Goal: Task Accomplishment & Management: Manage account settings

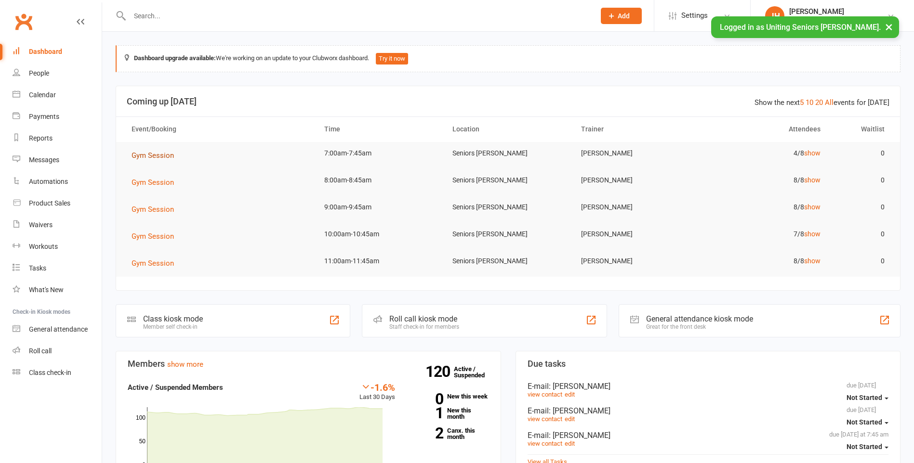
click at [146, 152] on span "Gym Session" at bounding box center [152, 155] width 42 height 9
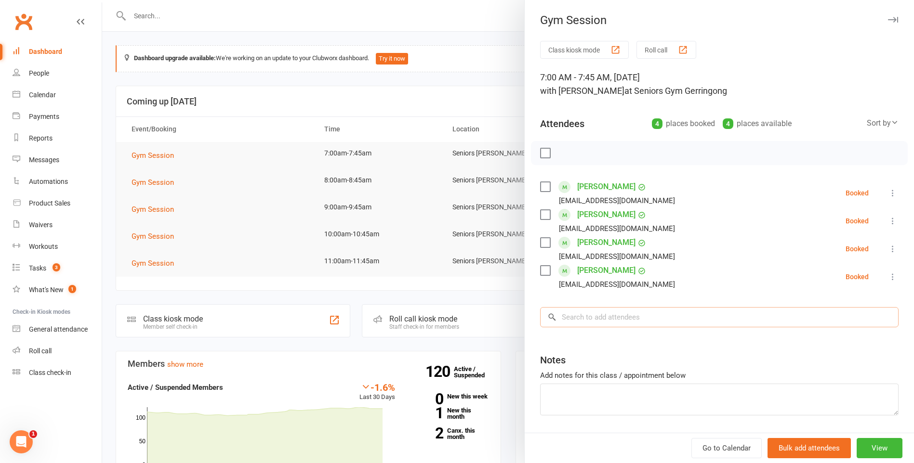
click at [663, 313] on input "search" at bounding box center [719, 317] width 358 height 20
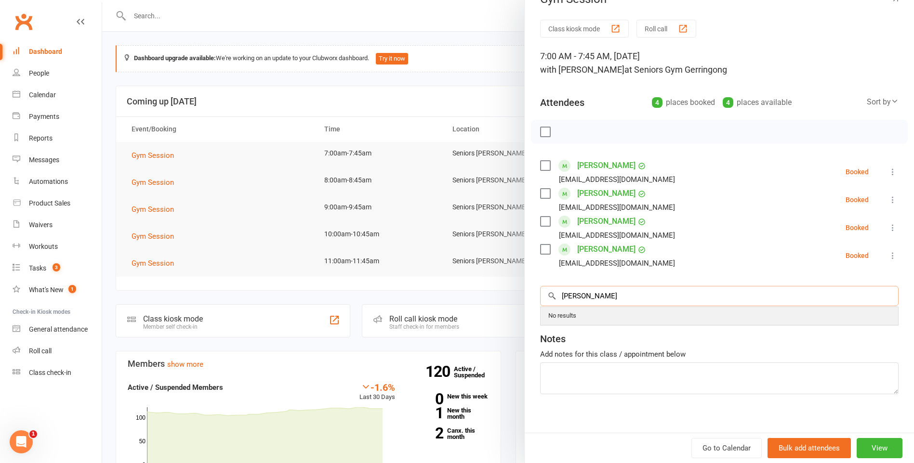
scroll to position [31, 0]
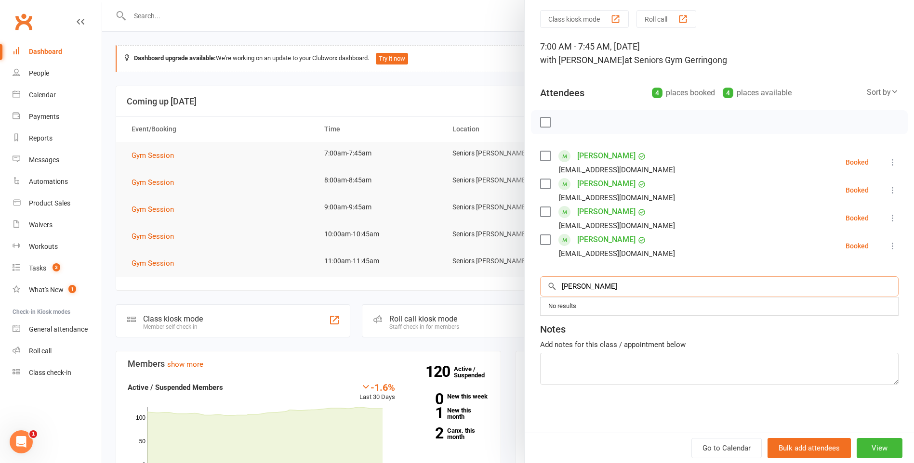
click at [595, 284] on input "[PERSON_NAME]" at bounding box center [719, 286] width 358 height 20
type input "[PERSON_NAME] hath"
click at [598, 306] on div "[PERSON_NAME]" at bounding box center [585, 307] width 55 height 14
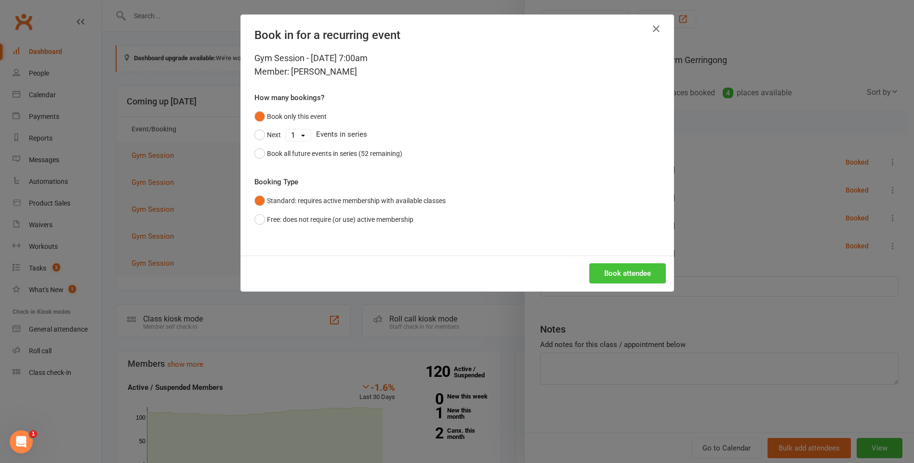
click at [616, 281] on button "Book attendee" at bounding box center [627, 273] width 77 height 20
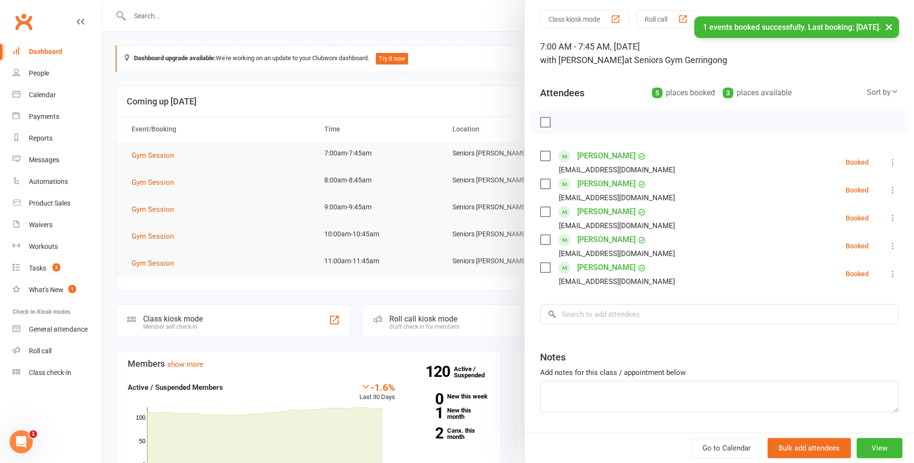
click at [888, 219] on icon at bounding box center [893, 218] width 10 height 10
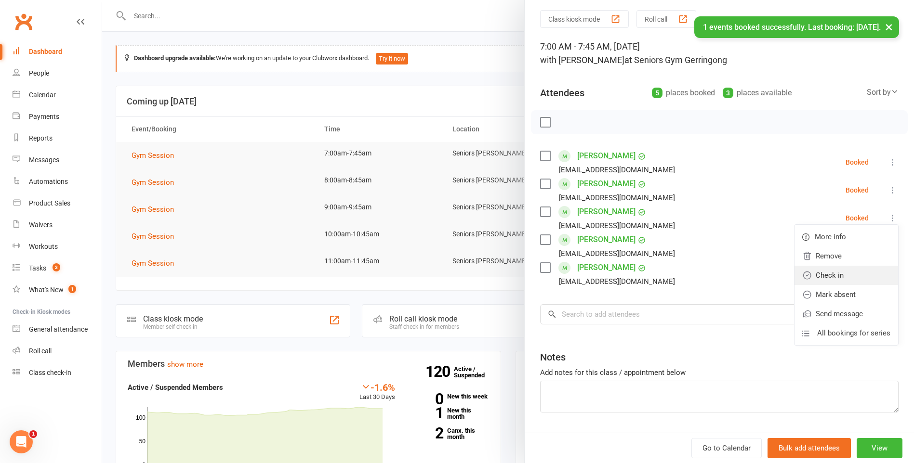
click at [851, 276] on link "Check in" at bounding box center [846, 275] width 104 height 19
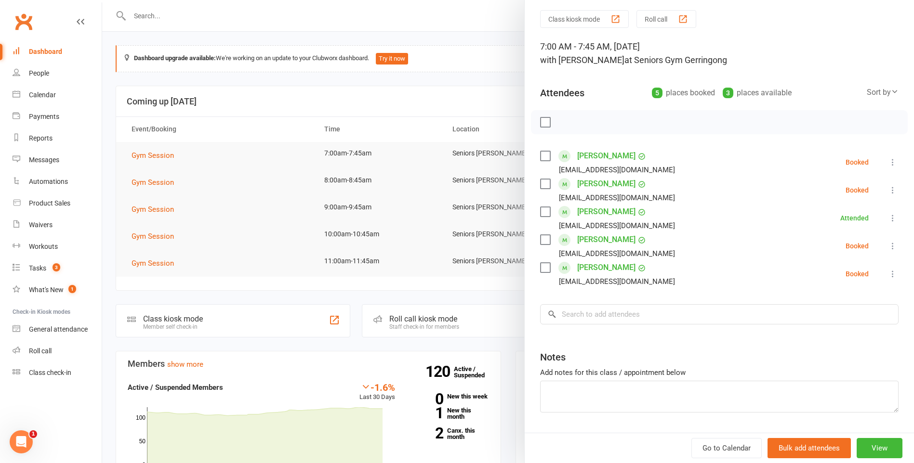
click at [888, 162] on icon at bounding box center [893, 162] width 10 height 10
click at [853, 216] on link "Check in" at bounding box center [846, 219] width 104 height 19
click at [407, 140] on div at bounding box center [508, 231] width 812 height 463
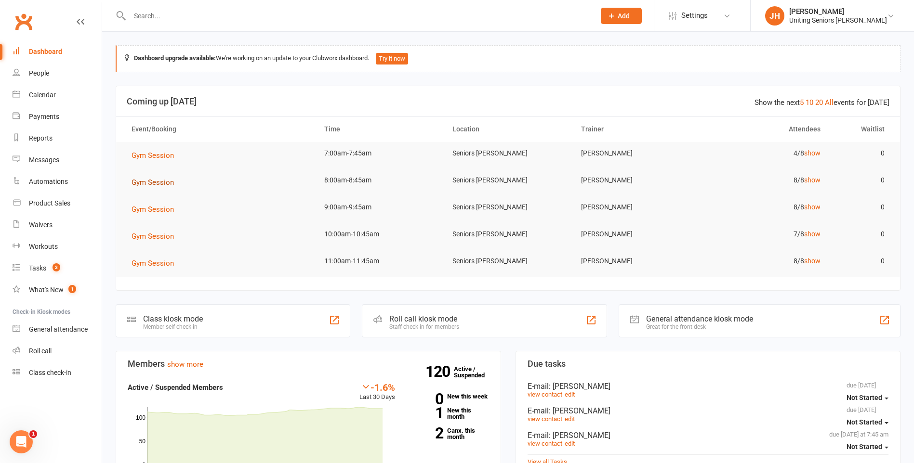
click at [170, 182] on span "Gym Session" at bounding box center [152, 182] width 42 height 9
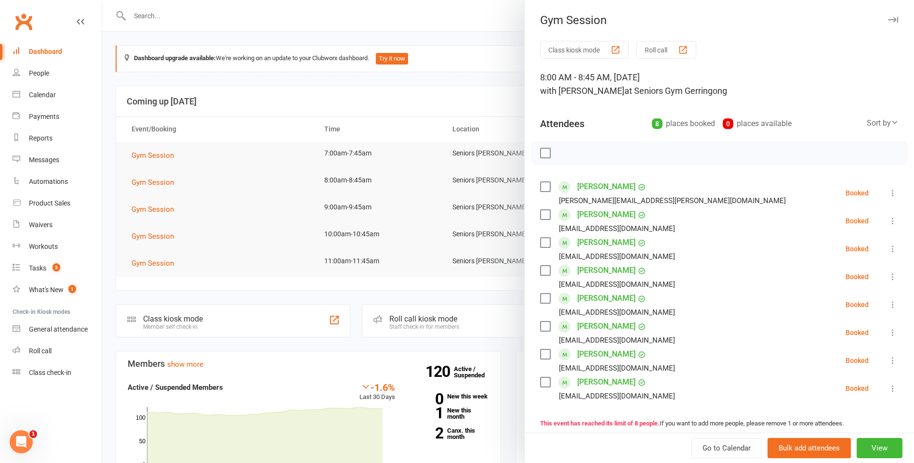
click at [888, 219] on icon at bounding box center [893, 221] width 10 height 10
click at [838, 264] on link "Remove" at bounding box center [846, 258] width 104 height 19
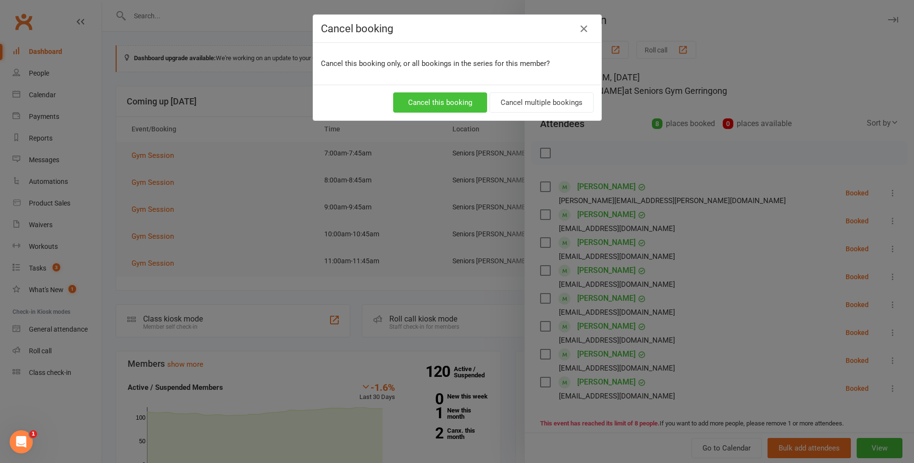
click at [451, 98] on button "Cancel this booking" at bounding box center [440, 102] width 94 height 20
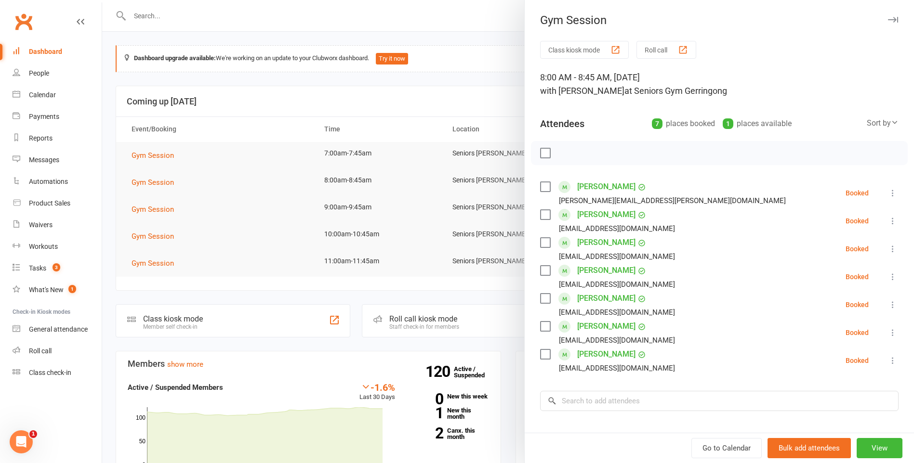
scroll to position [48, 0]
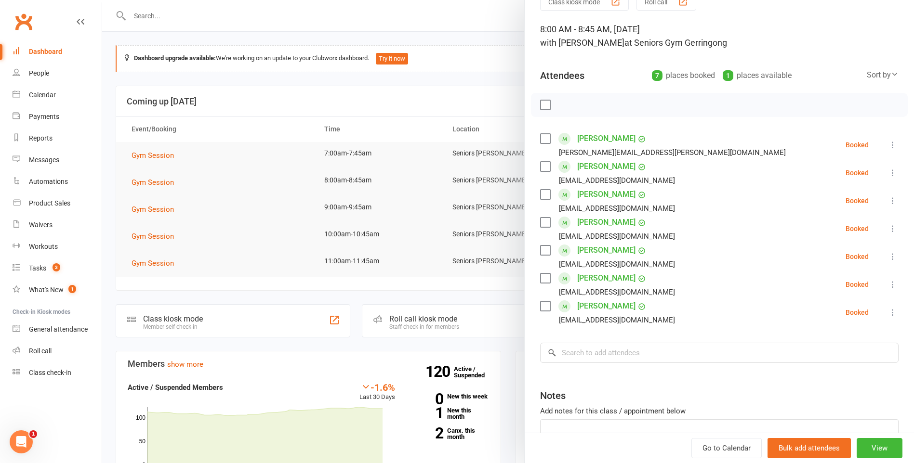
click at [372, 132] on div at bounding box center [508, 231] width 812 height 463
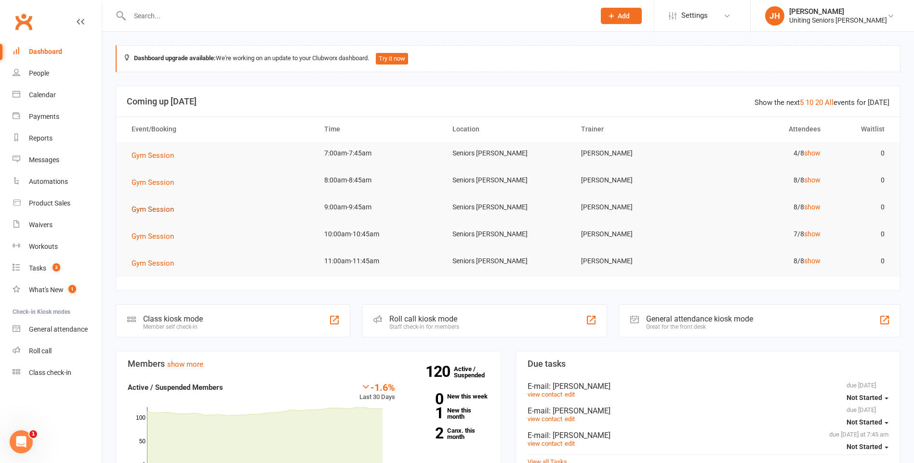
click at [160, 211] on span "Gym Session" at bounding box center [152, 209] width 42 height 9
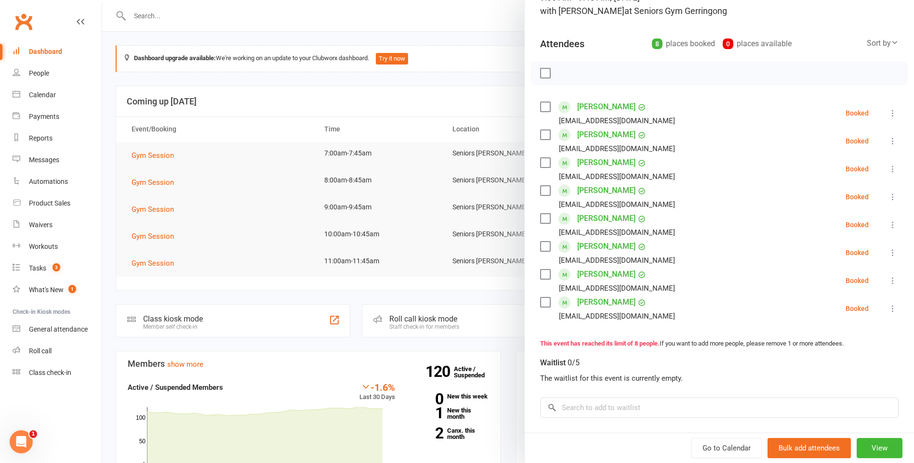
scroll to position [96, 0]
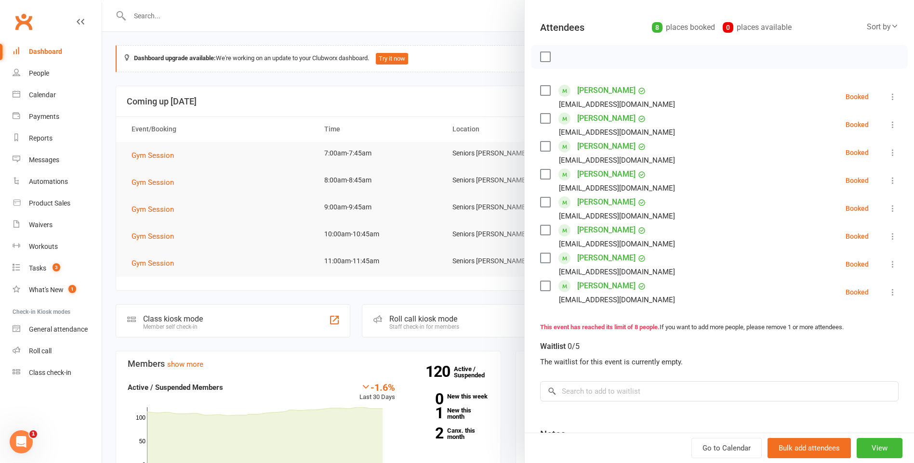
click at [487, 130] on div at bounding box center [508, 231] width 812 height 463
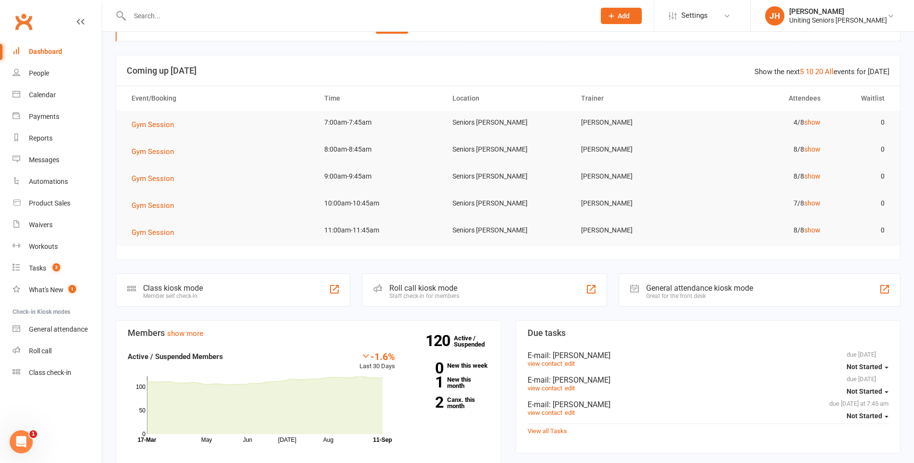
scroll to position [48, 0]
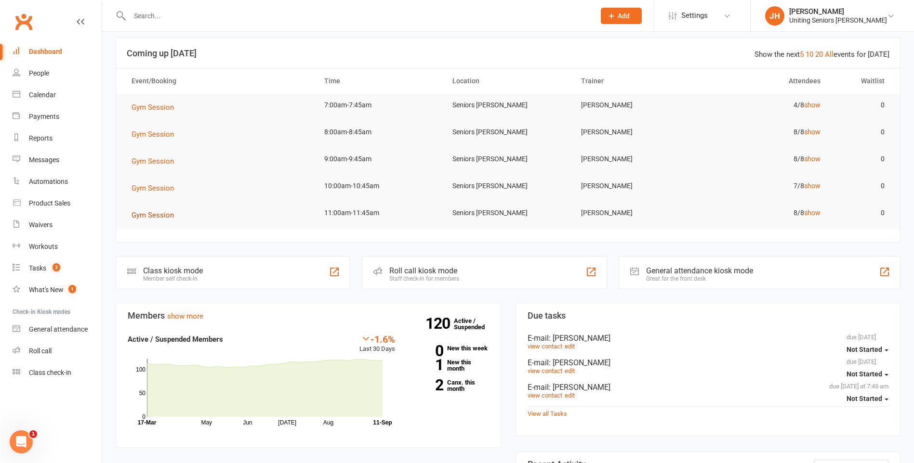
click at [150, 212] on span "Gym Session" at bounding box center [152, 215] width 42 height 9
click at [153, 210] on button "Gym Session" at bounding box center [155, 216] width 49 height 12
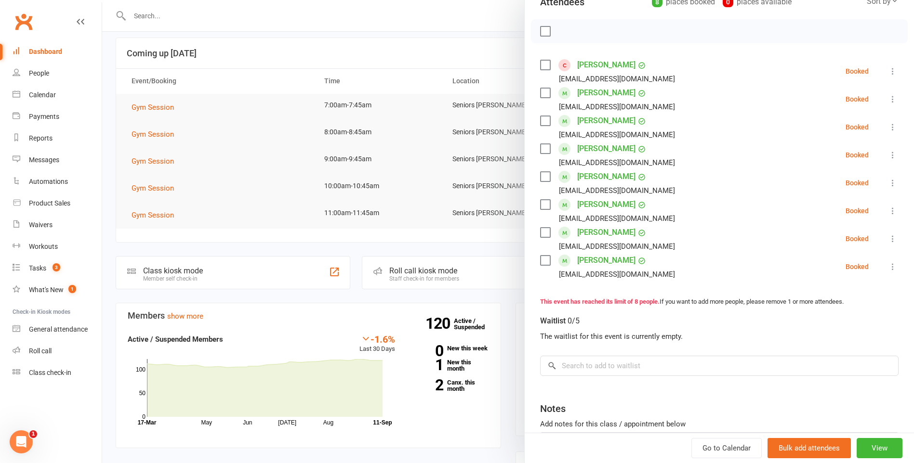
scroll to position [144, 0]
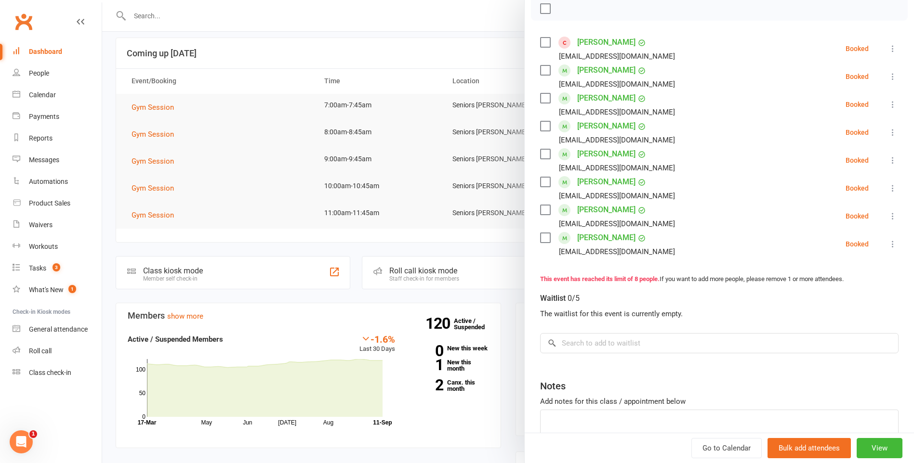
click at [417, 157] on div at bounding box center [508, 231] width 812 height 463
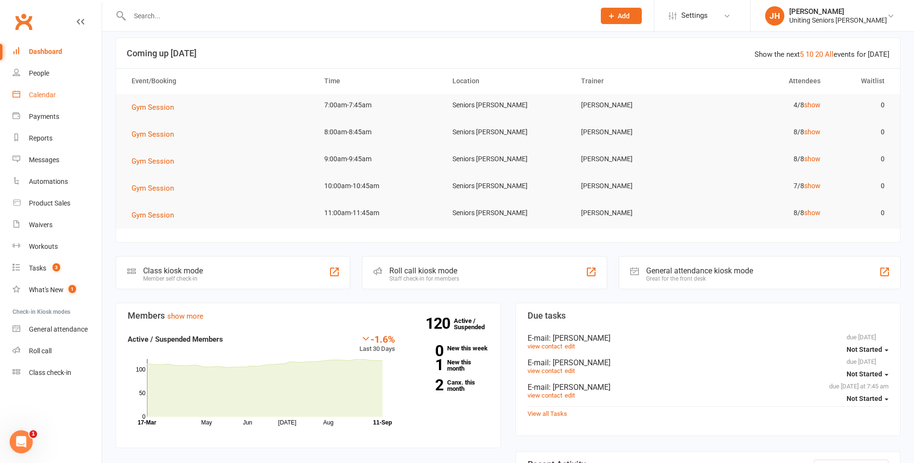
click at [43, 91] on div "Calendar" at bounding box center [42, 95] width 27 height 8
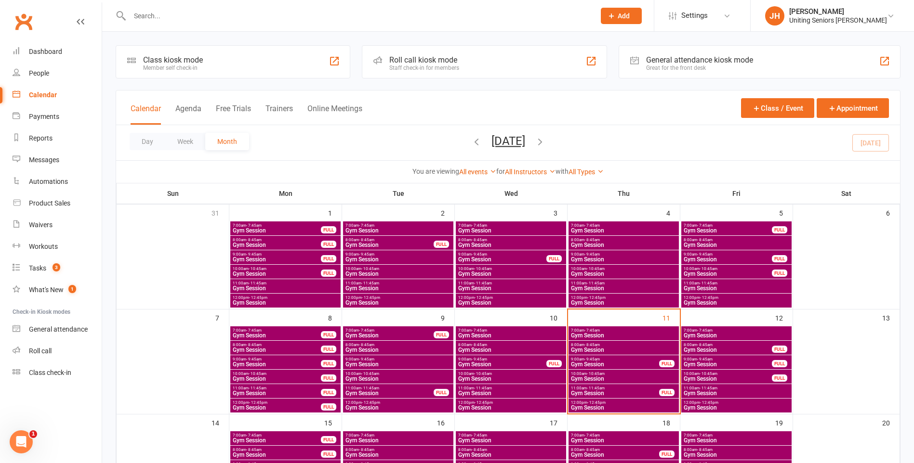
click at [606, 333] on span "Gym Session" at bounding box center [623, 336] width 106 height 6
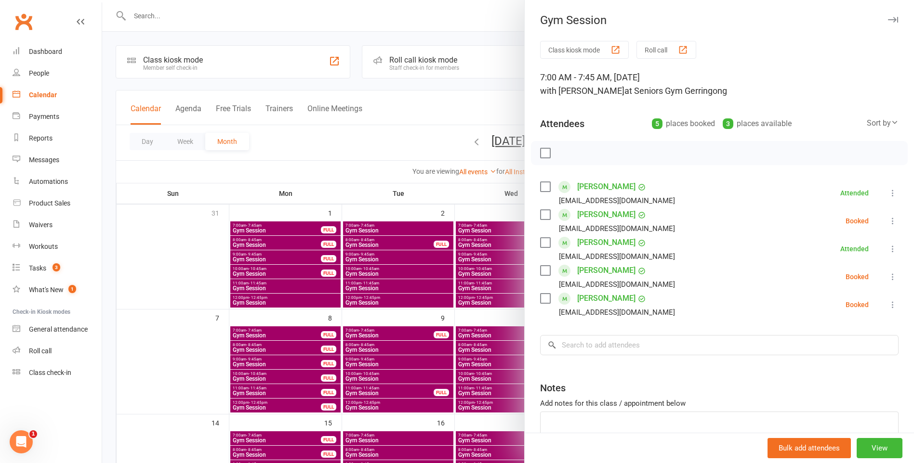
click at [888, 279] on icon at bounding box center [893, 277] width 10 height 10
click at [835, 332] on link "Check in" at bounding box center [846, 334] width 104 height 19
click at [888, 222] on icon at bounding box center [893, 221] width 10 height 10
click at [870, 278] on link "Check in" at bounding box center [846, 278] width 104 height 19
click at [483, 106] on div at bounding box center [508, 231] width 812 height 463
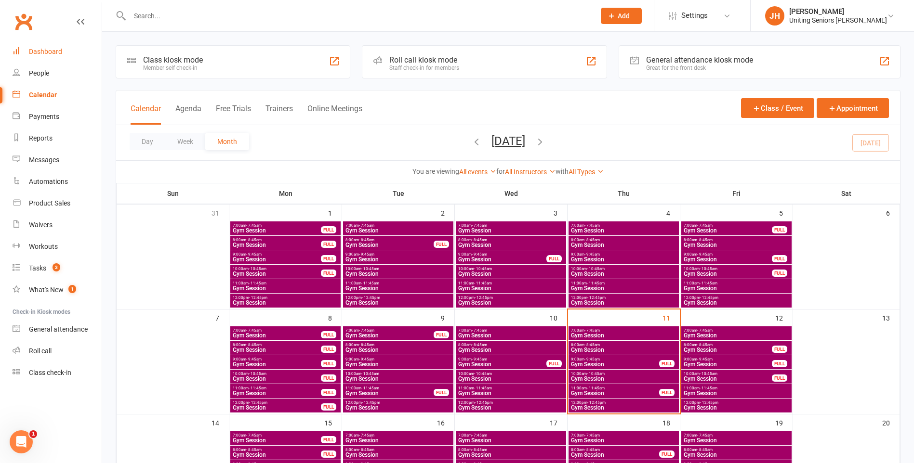
click at [48, 50] on div "Dashboard" at bounding box center [45, 52] width 33 height 8
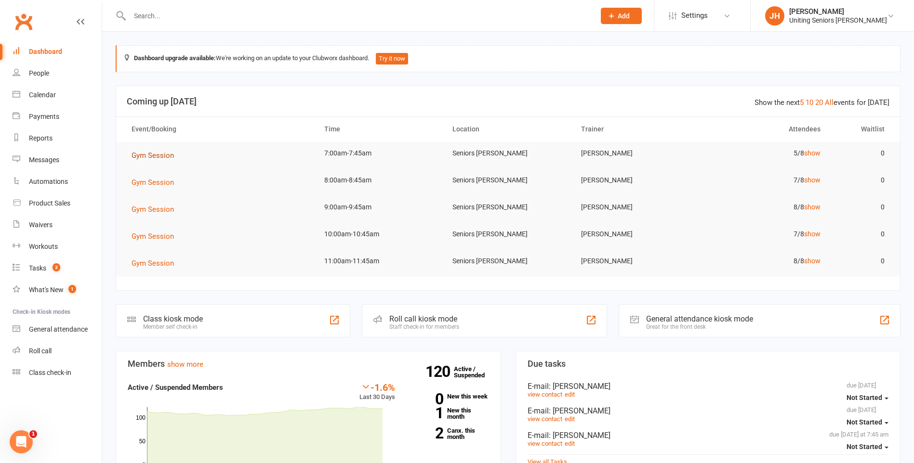
click at [143, 150] on button "Gym Session" at bounding box center [155, 156] width 49 height 12
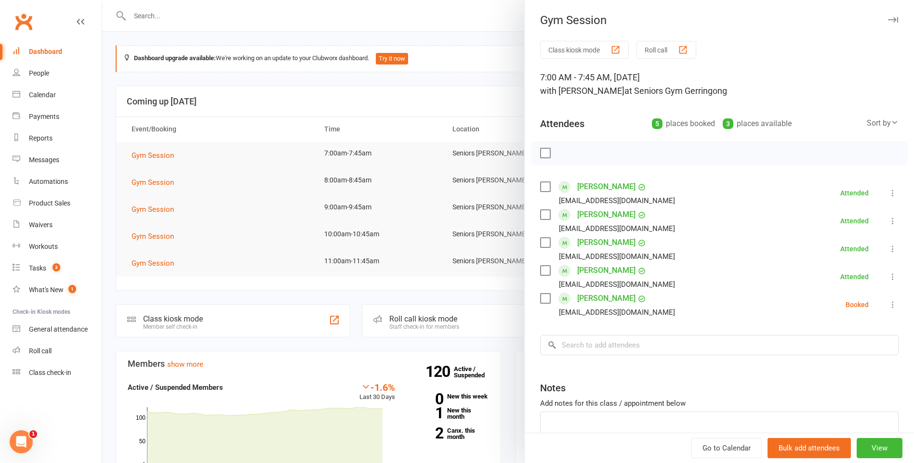
click at [888, 302] on icon at bounding box center [893, 305] width 10 height 10
click at [852, 366] on link "Check in" at bounding box center [846, 362] width 104 height 19
click at [356, 171] on div at bounding box center [508, 231] width 812 height 463
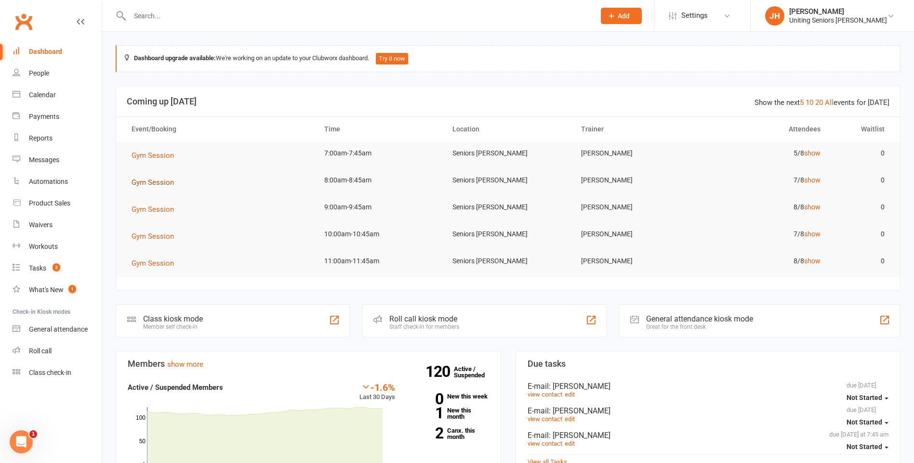
click at [142, 182] on span "Gym Session" at bounding box center [152, 182] width 42 height 9
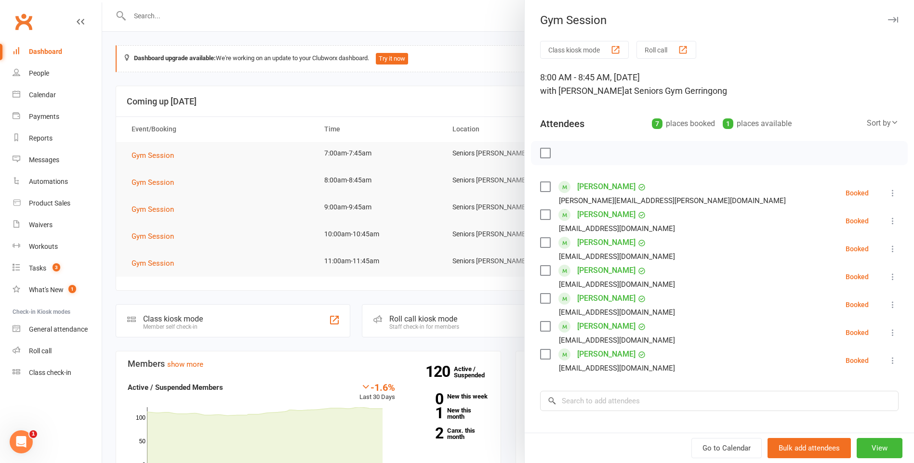
click at [434, 223] on div at bounding box center [508, 231] width 812 height 463
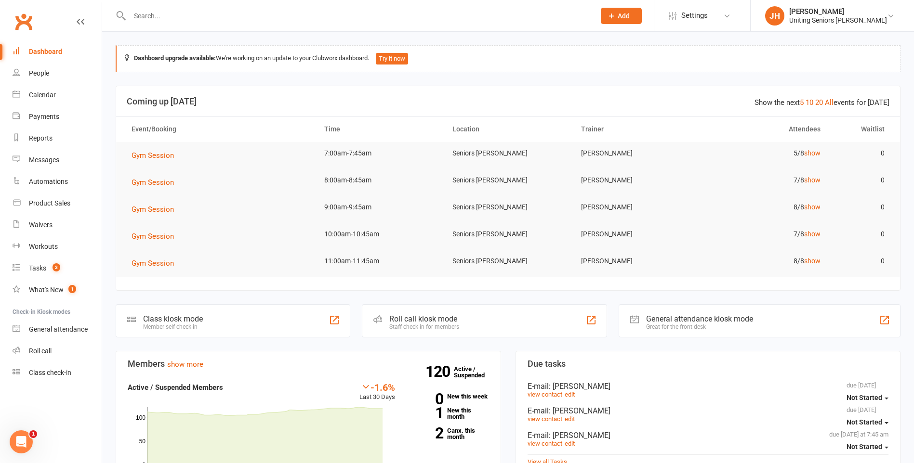
click at [194, 20] on input "text" at bounding box center [357, 15] width 461 height 13
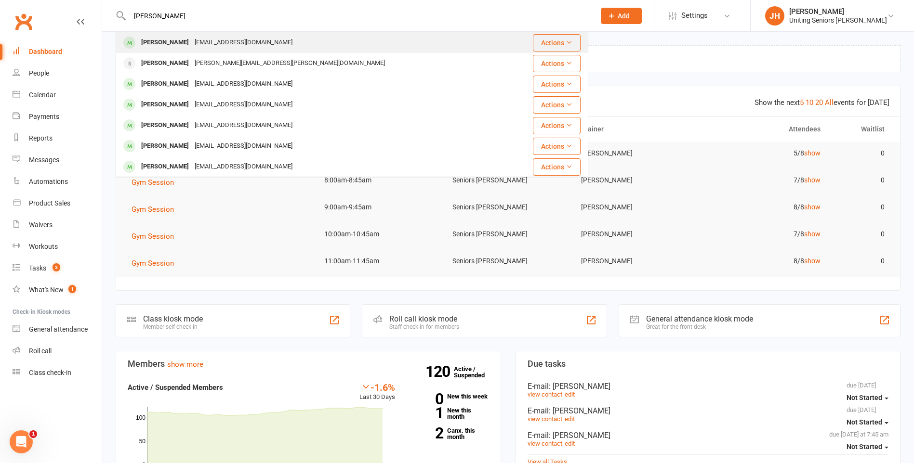
type input "[PERSON_NAME]"
click at [198, 52] on div "[PERSON_NAME] [EMAIL_ADDRESS][DOMAIN_NAME]" at bounding box center [313, 43] width 392 height 20
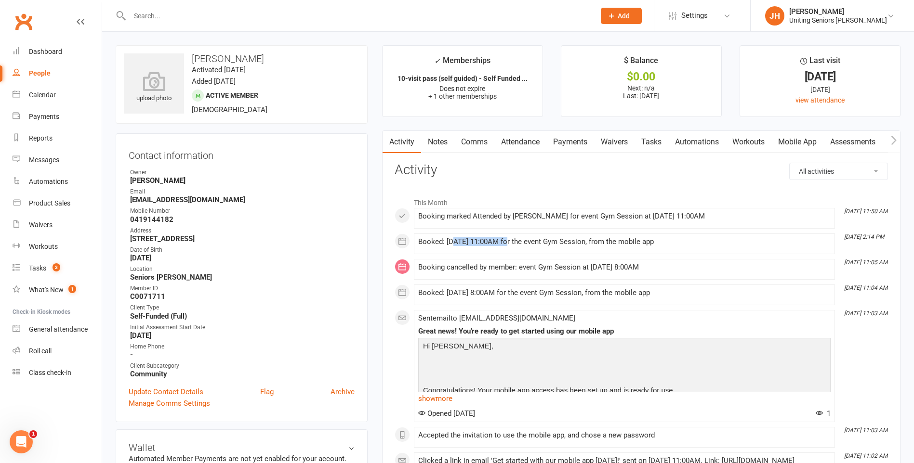
drag, startPoint x: 453, startPoint y: 240, endPoint x: 524, endPoint y: 246, distance: 71.5
click at [524, 246] on div "Booked: [DATE] 11:00AM for the event Gym Session, from the mobile app" at bounding box center [624, 242] width 412 height 8
click at [528, 247] on div "Booked: [DATE] 11:00AM for the event Gym Session, from the mobile app" at bounding box center [624, 244] width 412 height 12
click at [529, 247] on div "Booked: [DATE] 11:00AM for the event Gym Session, from the mobile app" at bounding box center [624, 244] width 412 height 12
drag, startPoint x: 529, startPoint y: 247, endPoint x: 501, endPoint y: 289, distance: 50.5
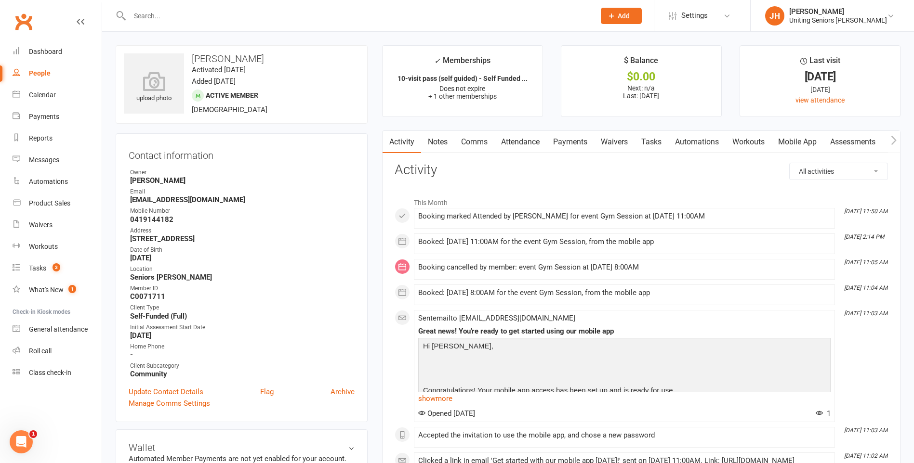
click at [501, 289] on div "Booked: [DATE] 8:00AM for the event Gym Session, from the mobile app" at bounding box center [624, 293] width 412 height 8
click at [30, 49] on div "Dashboard" at bounding box center [45, 52] width 33 height 8
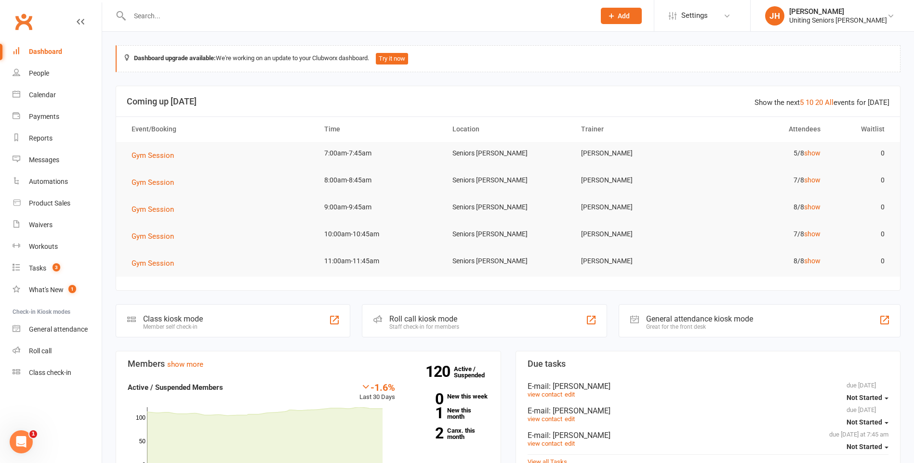
click at [141, 163] on td "Gym Session" at bounding box center [219, 155] width 193 height 27
click at [146, 155] on span "Gym Session" at bounding box center [152, 155] width 42 height 9
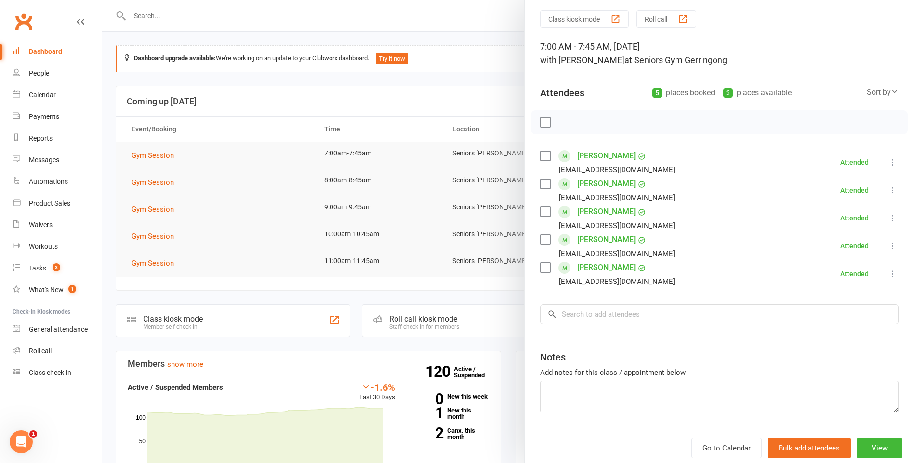
scroll to position [48, 0]
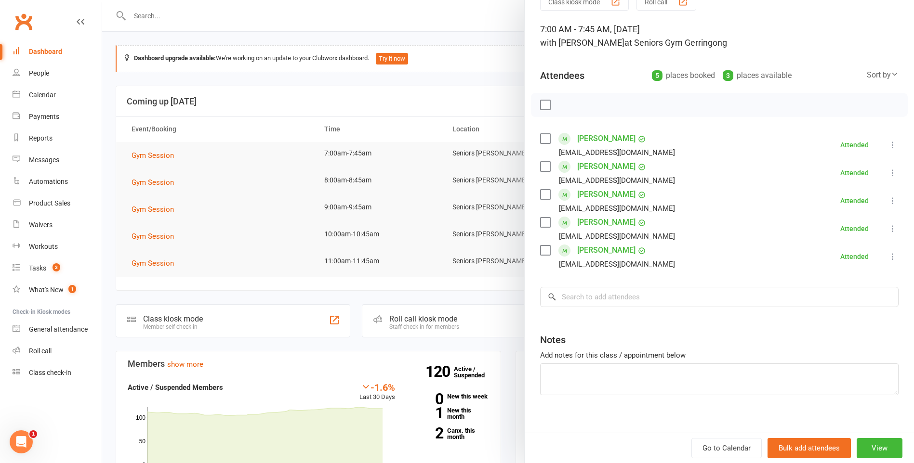
click at [331, 157] on div at bounding box center [508, 231] width 812 height 463
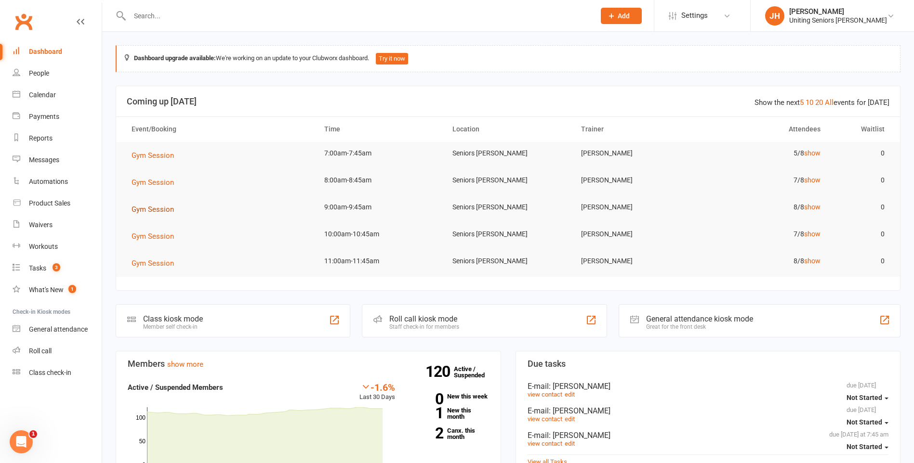
click at [155, 209] on span "Gym Session" at bounding box center [152, 209] width 42 height 9
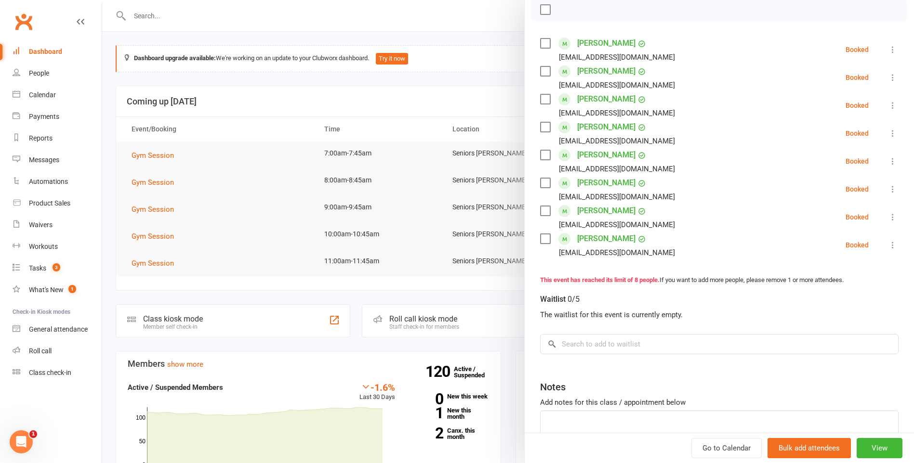
scroll to position [144, 0]
click at [373, 148] on div at bounding box center [508, 231] width 812 height 463
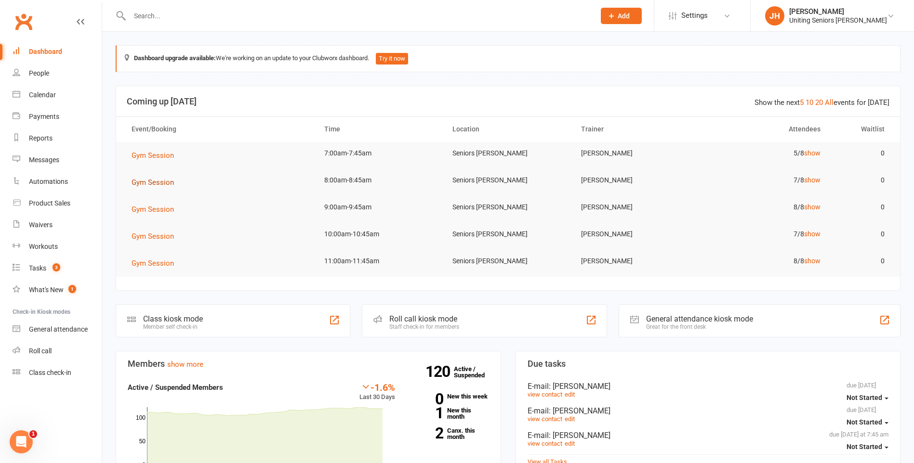
click at [148, 185] on span "Gym Session" at bounding box center [152, 182] width 42 height 9
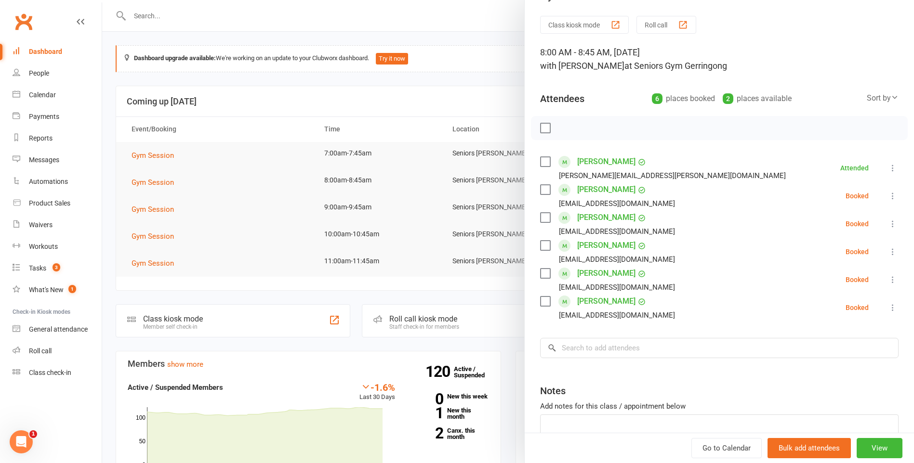
scroll to position [48, 0]
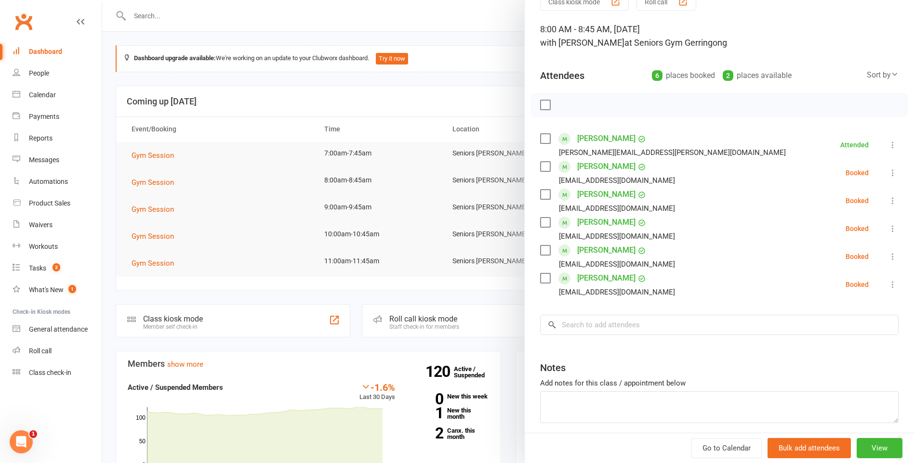
click at [888, 229] on icon at bounding box center [893, 229] width 10 height 10
click at [836, 289] on link "Check in" at bounding box center [846, 285] width 104 height 19
click at [394, 197] on div at bounding box center [508, 231] width 812 height 463
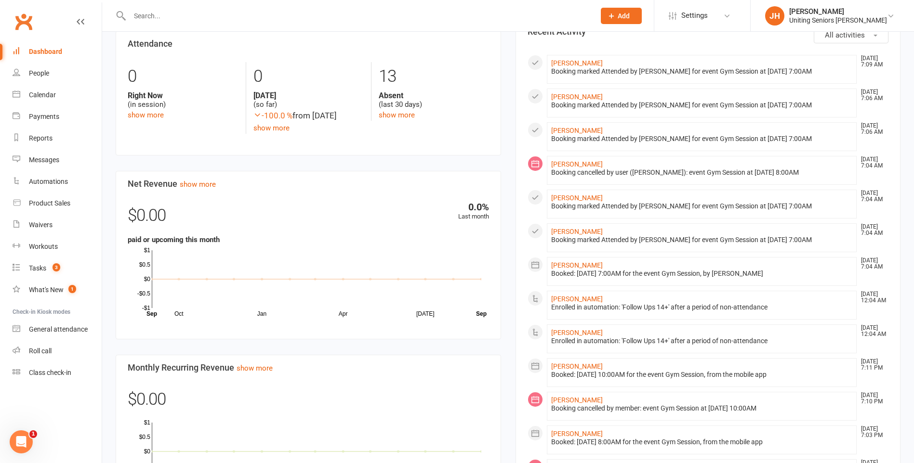
scroll to position [482, 0]
